Goal: Information Seeking & Learning: Learn about a topic

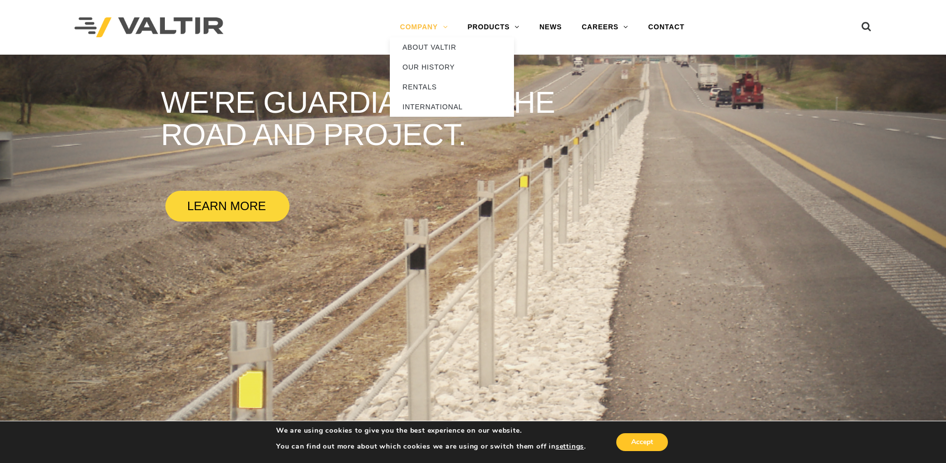
click at [403, 27] on link "COMPANY" at bounding box center [424, 27] width 68 height 20
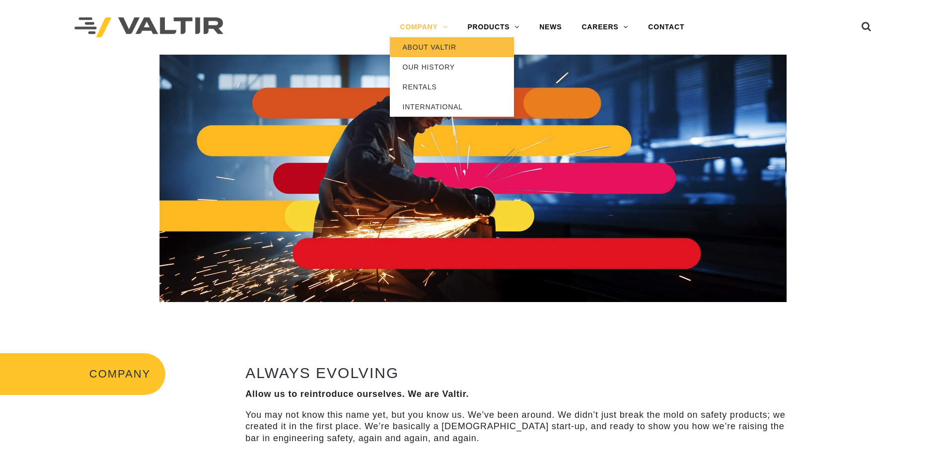
click at [428, 48] on link "ABOUT VALTIR" at bounding box center [452, 47] width 124 height 20
